Goal: Check status: Check status

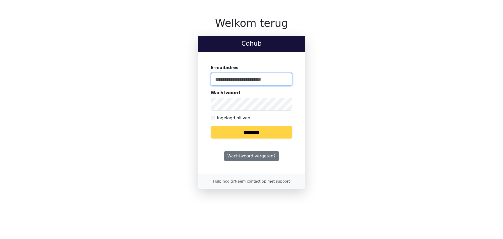
type input "**********"
click at [276, 136] on input "********" at bounding box center [252, 132] width 82 height 13
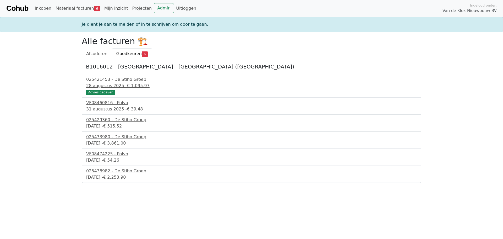
click at [116, 76] on div "025421453 - De Stiho Groep [DATE] - € 1.095,97 Advies gegeven" at bounding box center [251, 86] width 339 height 24
click at [114, 78] on div "025421453 - De Stiho Groep" at bounding box center [251, 79] width 330 height 6
